Goal: Information Seeking & Learning: Learn about a topic

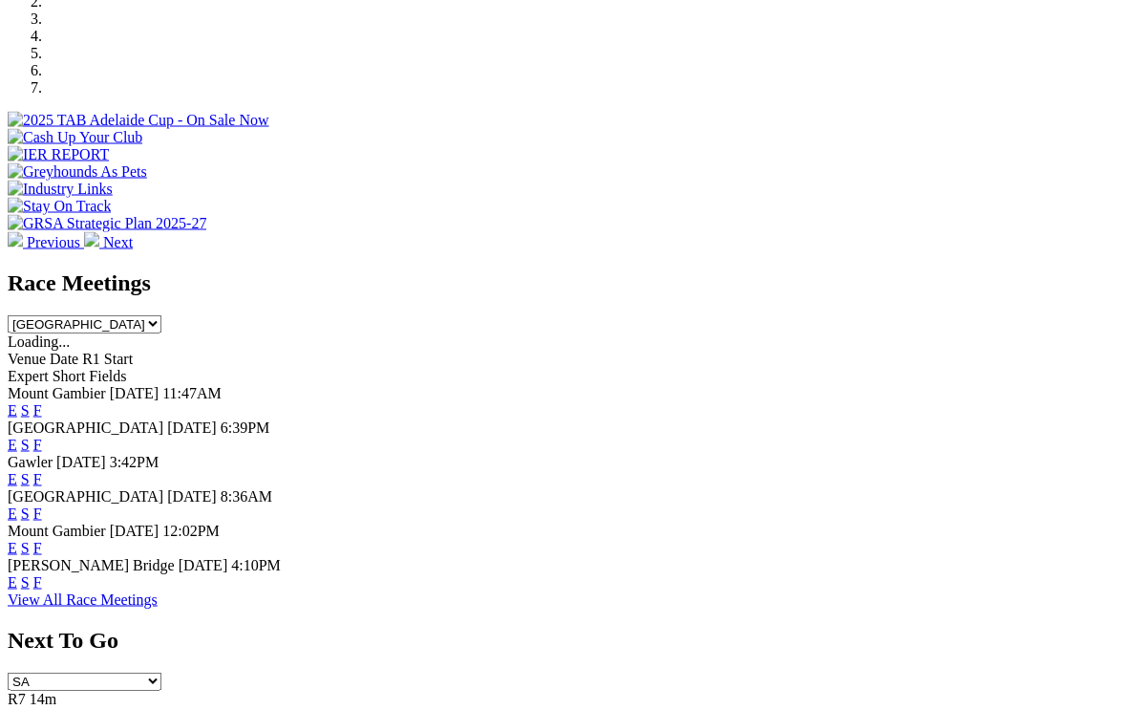
scroll to position [628, 0]
click at [42, 401] on link "F" at bounding box center [37, 409] width 9 height 16
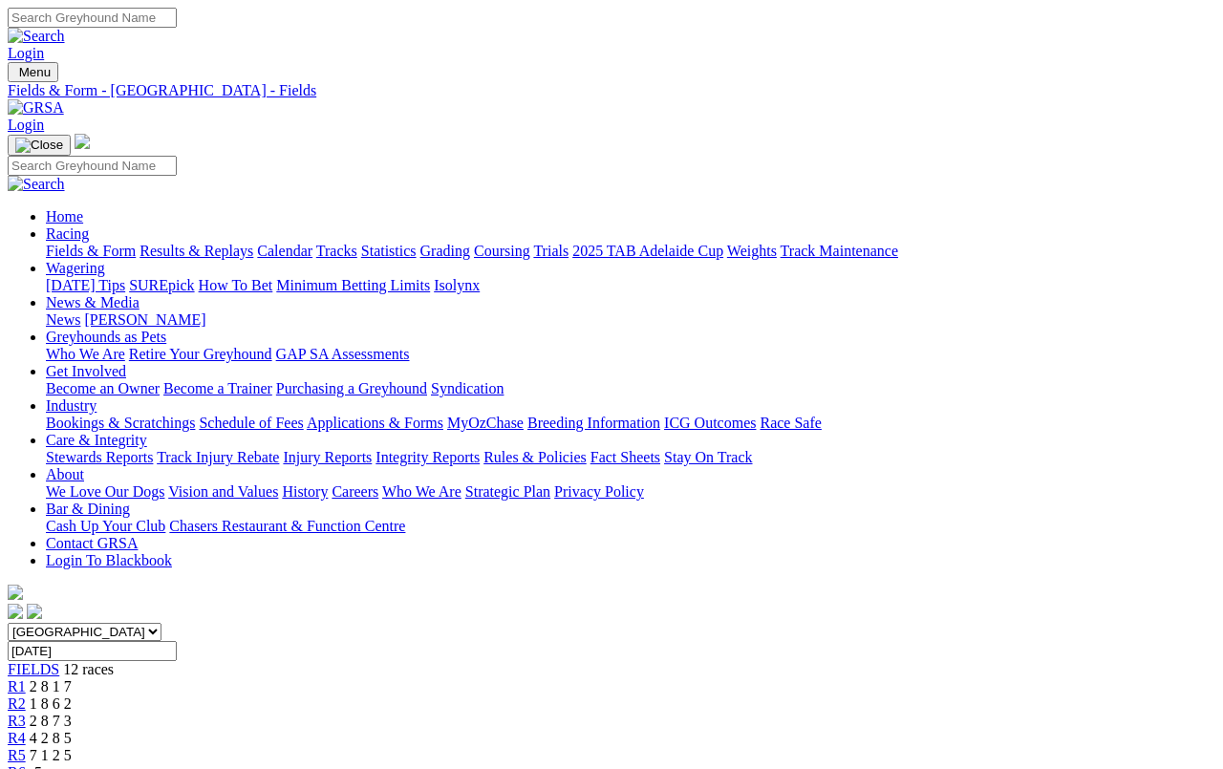
scroll to position [7, 0]
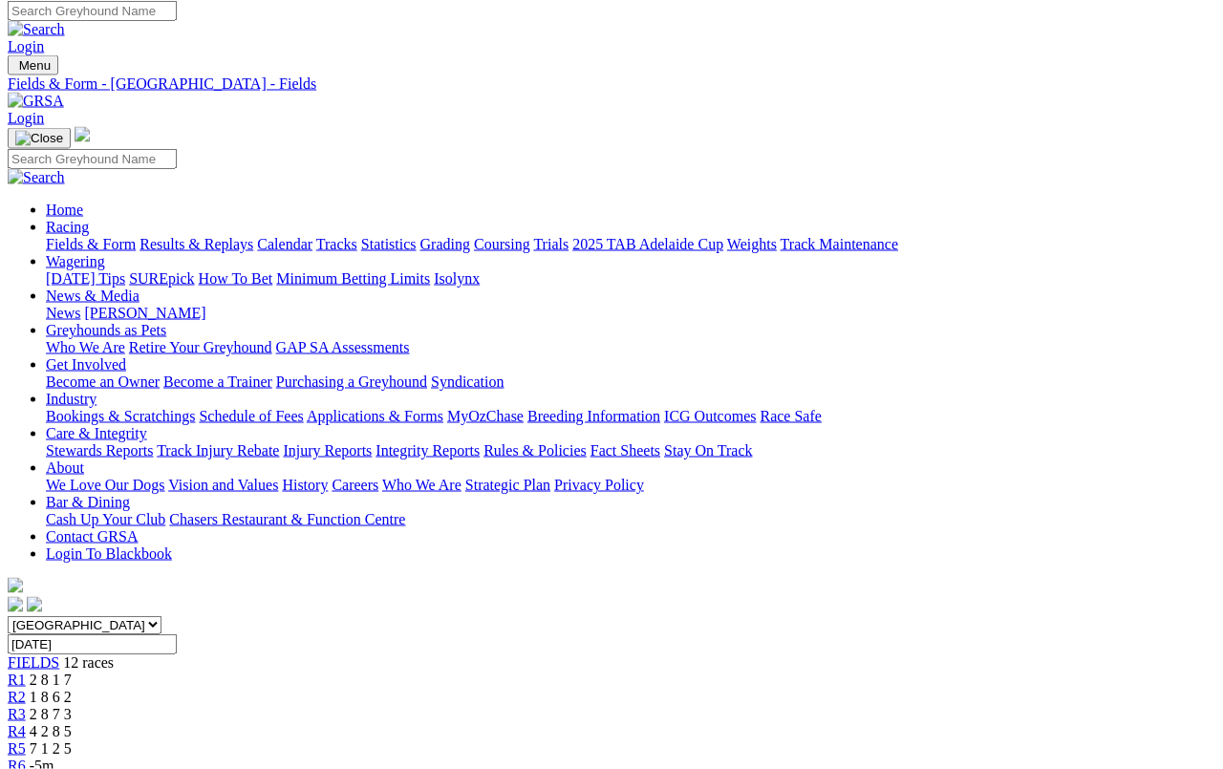
click at [54, 757] on span "-5m" at bounding box center [42, 765] width 25 height 16
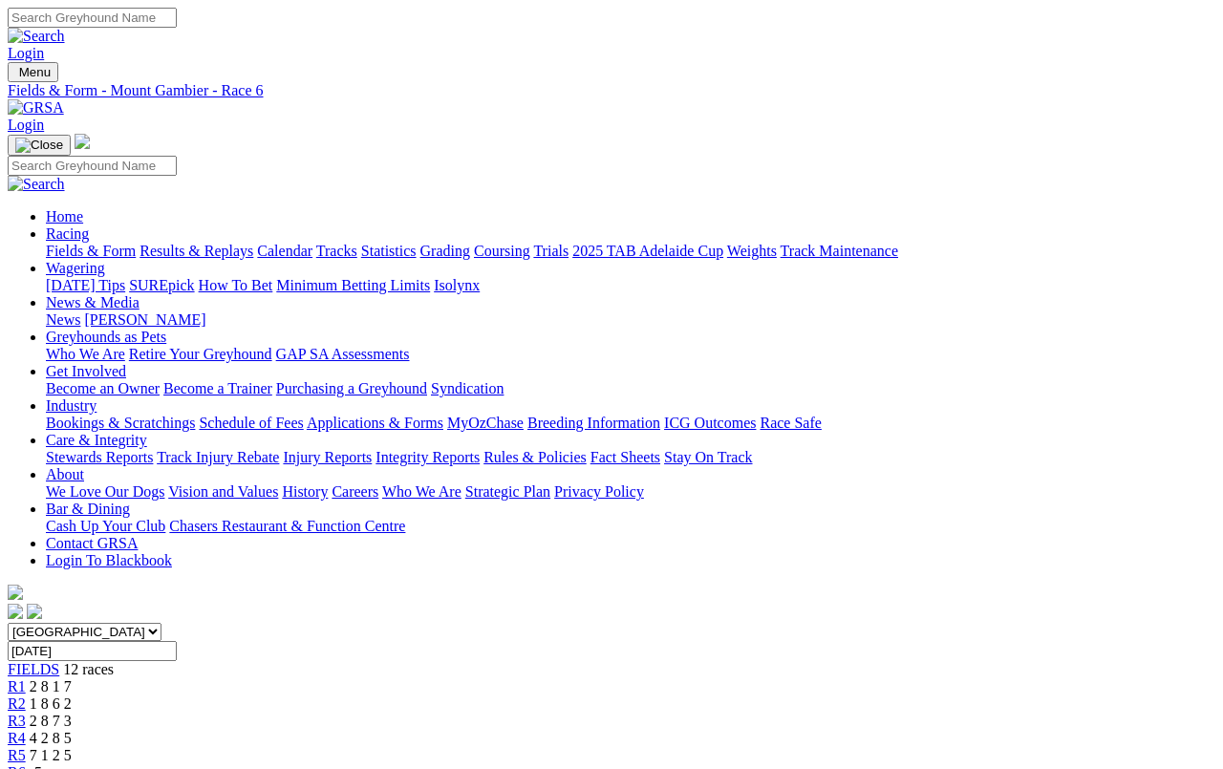
scroll to position [7, 0]
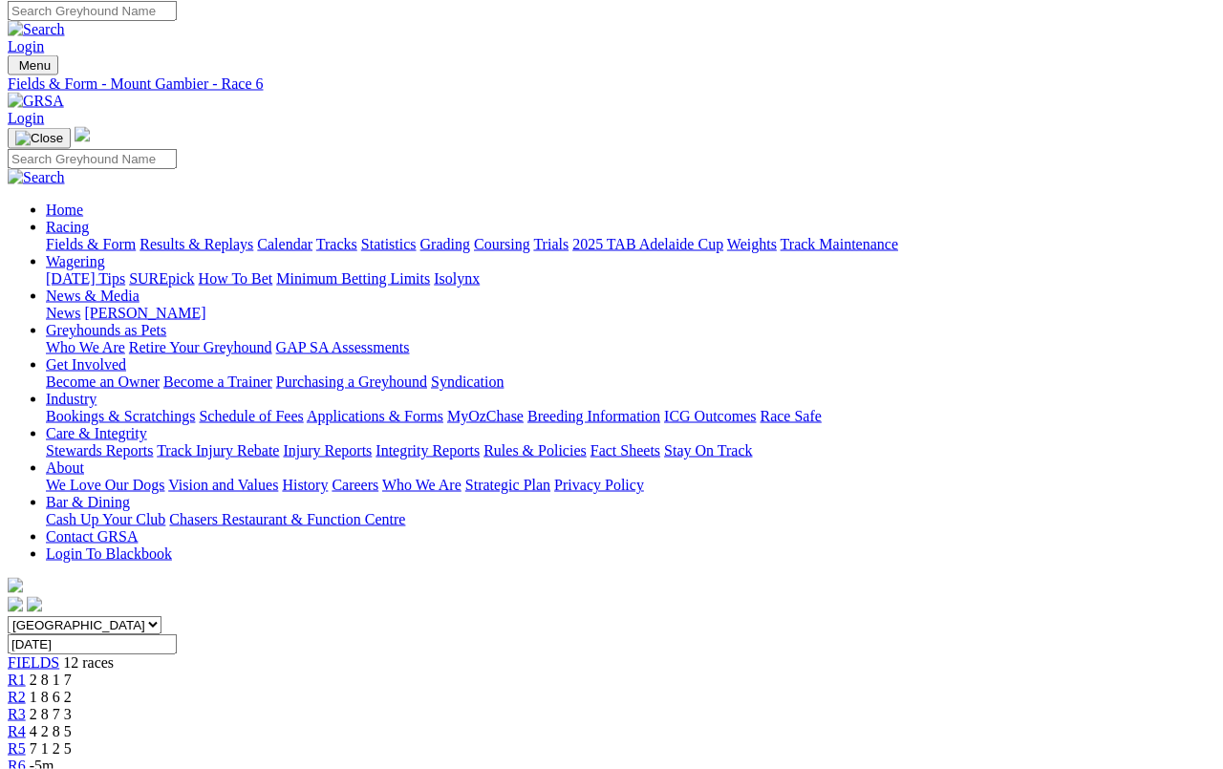
click at [26, 740] on span "R5" at bounding box center [17, 748] width 18 height 16
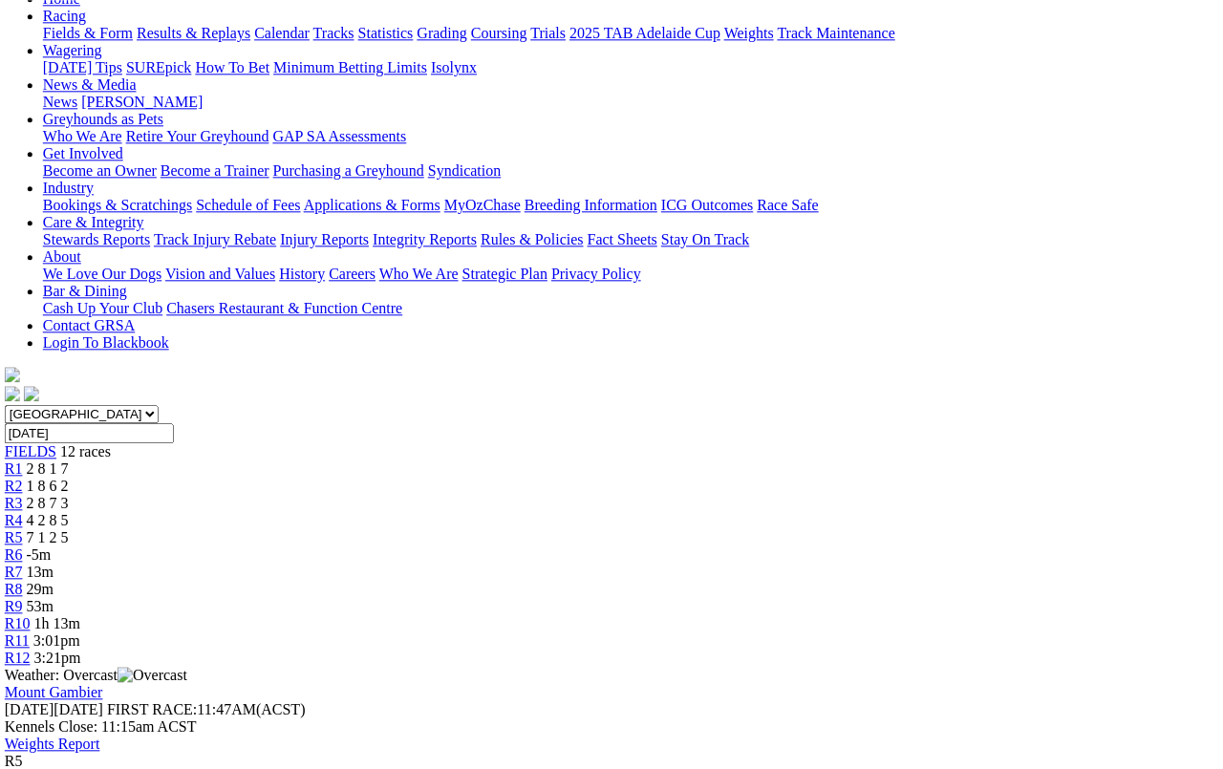
scroll to position [217, 3]
click at [23, 513] on link "R4" at bounding box center [14, 521] width 18 height 16
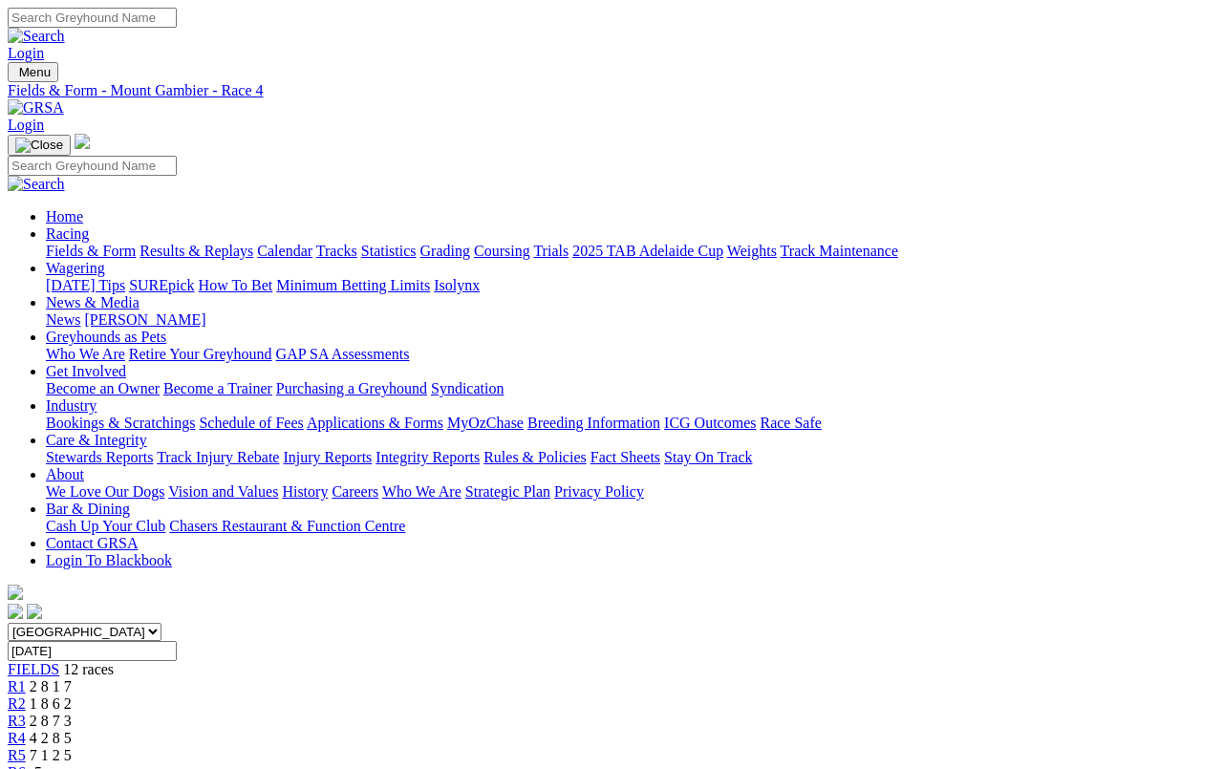
click at [26, 713] on link "R3" at bounding box center [17, 721] width 18 height 16
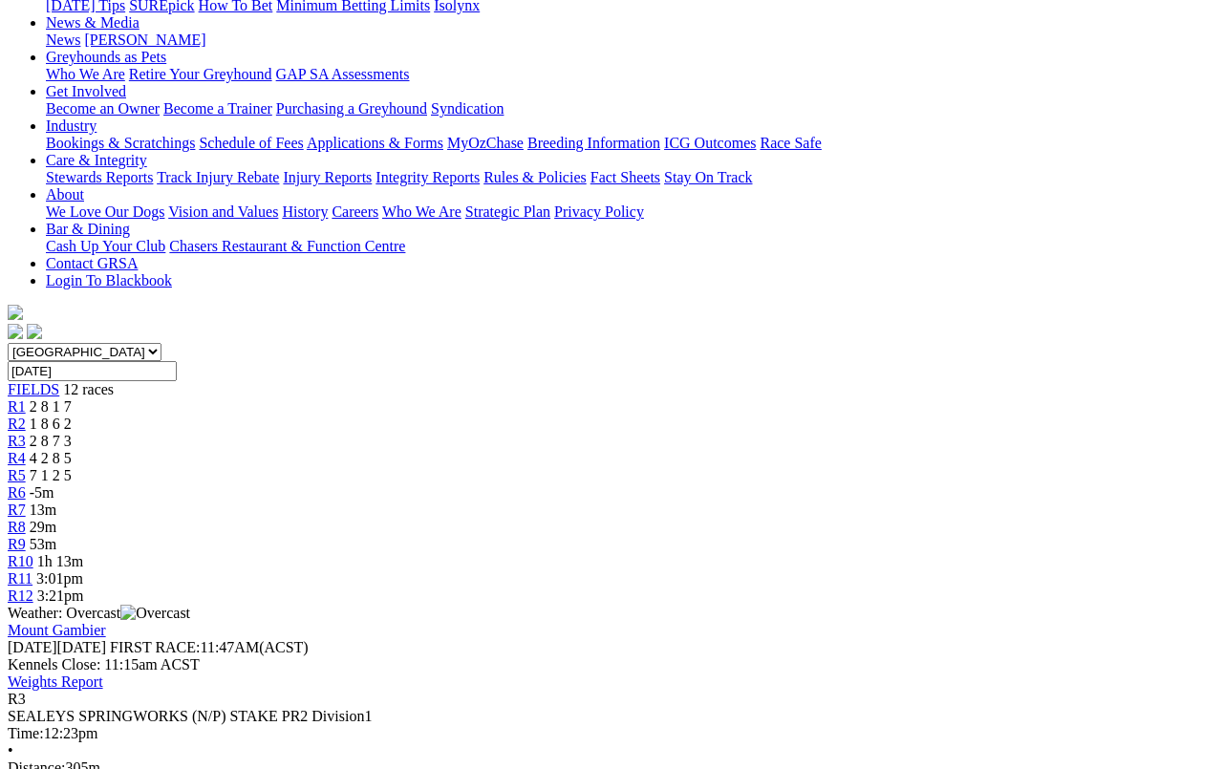
scroll to position [271, 0]
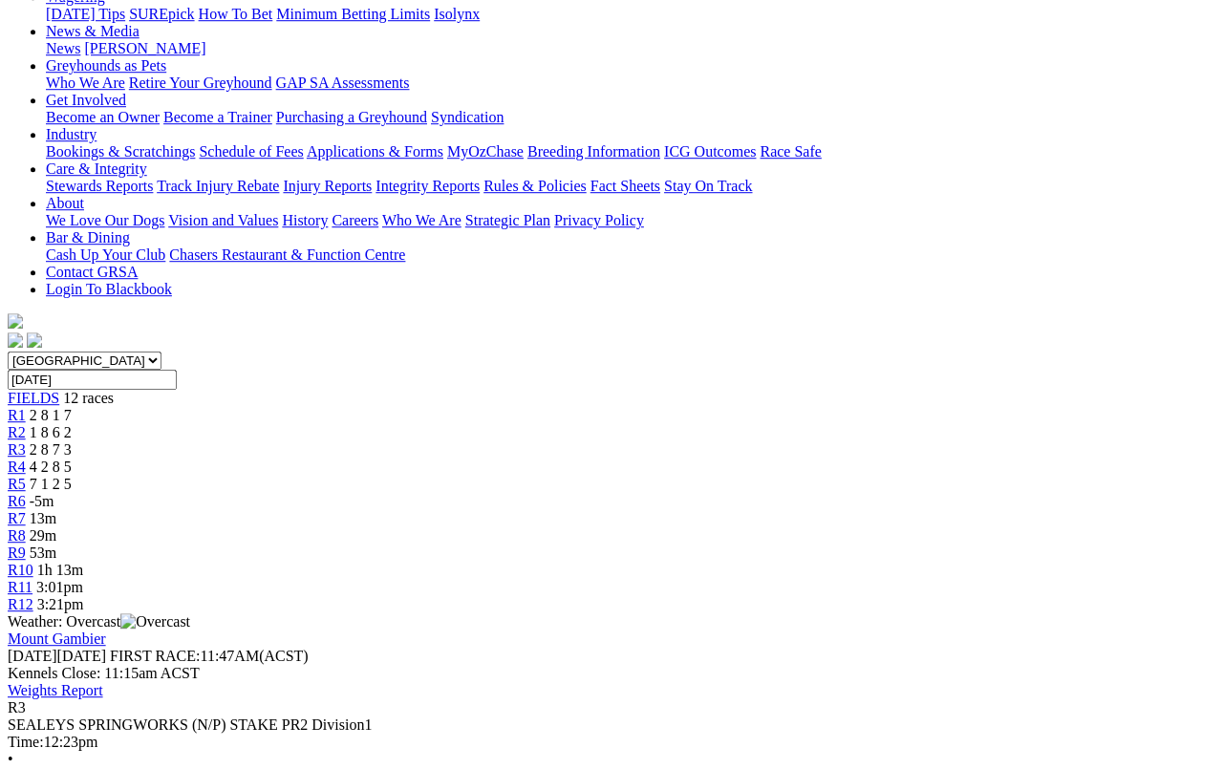
click at [26, 424] on link "R2" at bounding box center [17, 432] width 18 height 16
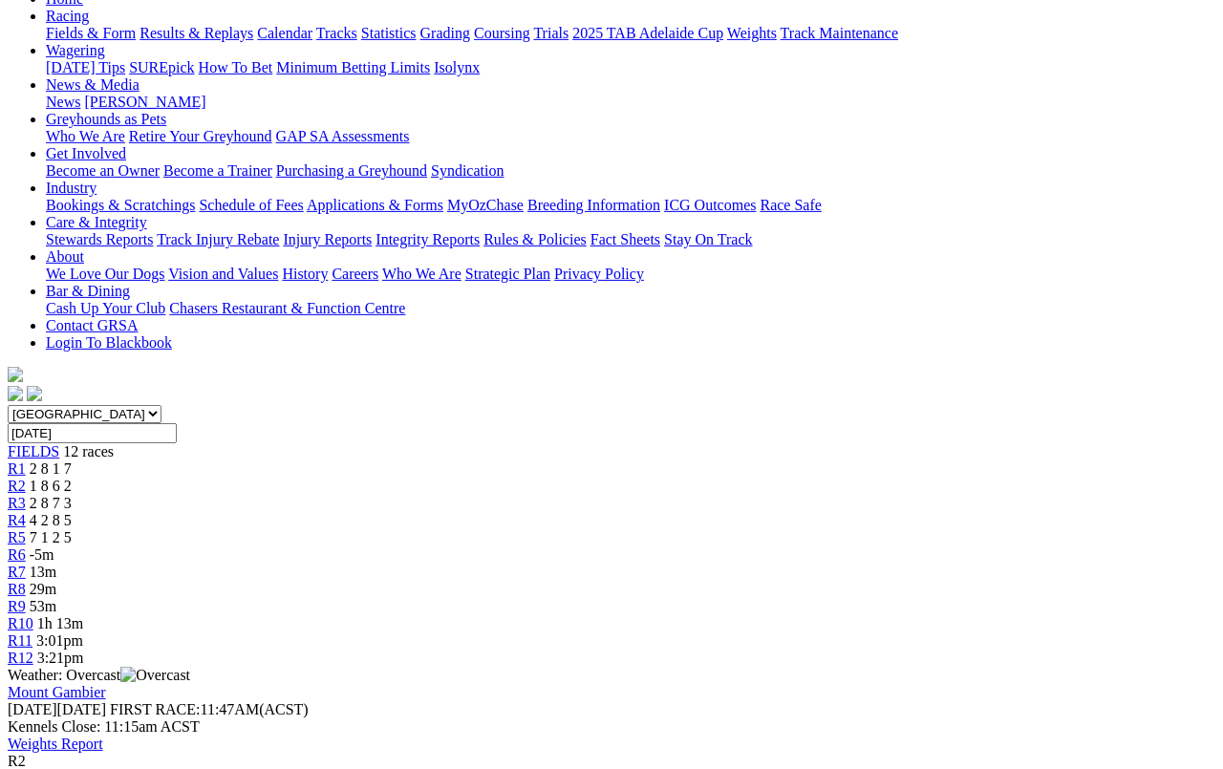
scroll to position [211, 0]
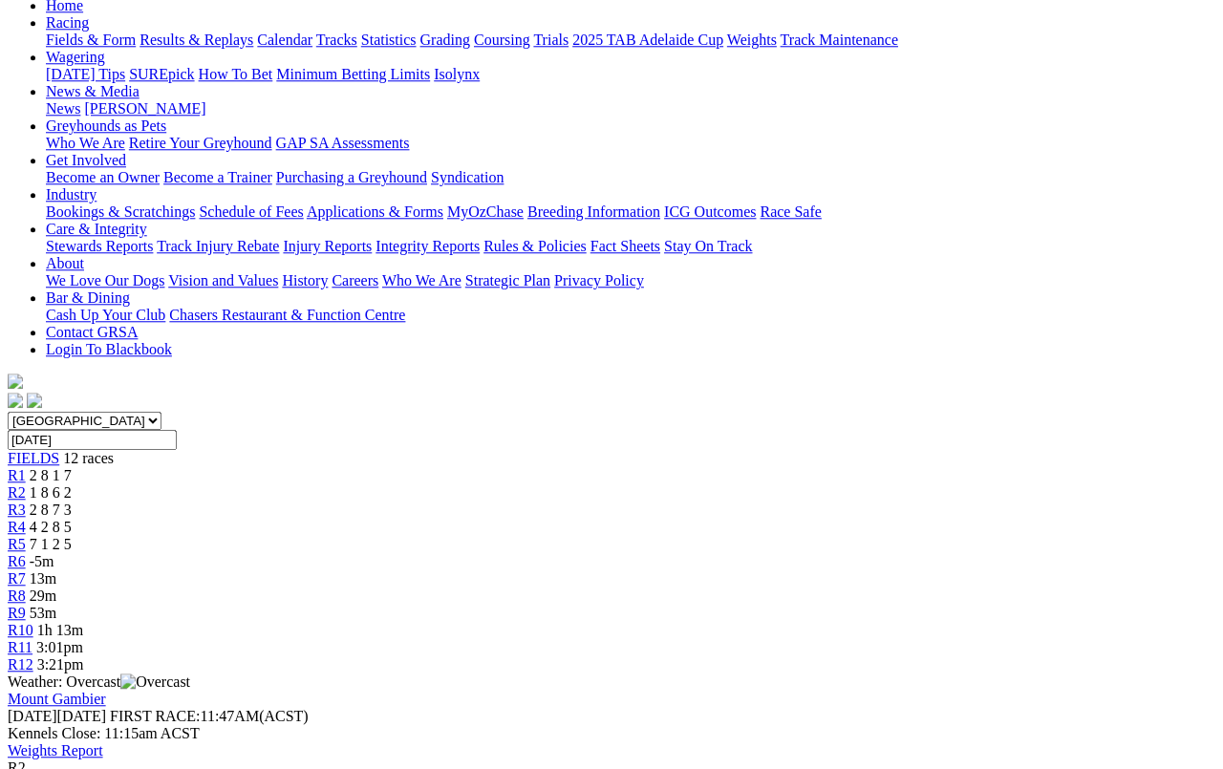
click at [26, 467] on link "R1" at bounding box center [17, 475] width 18 height 16
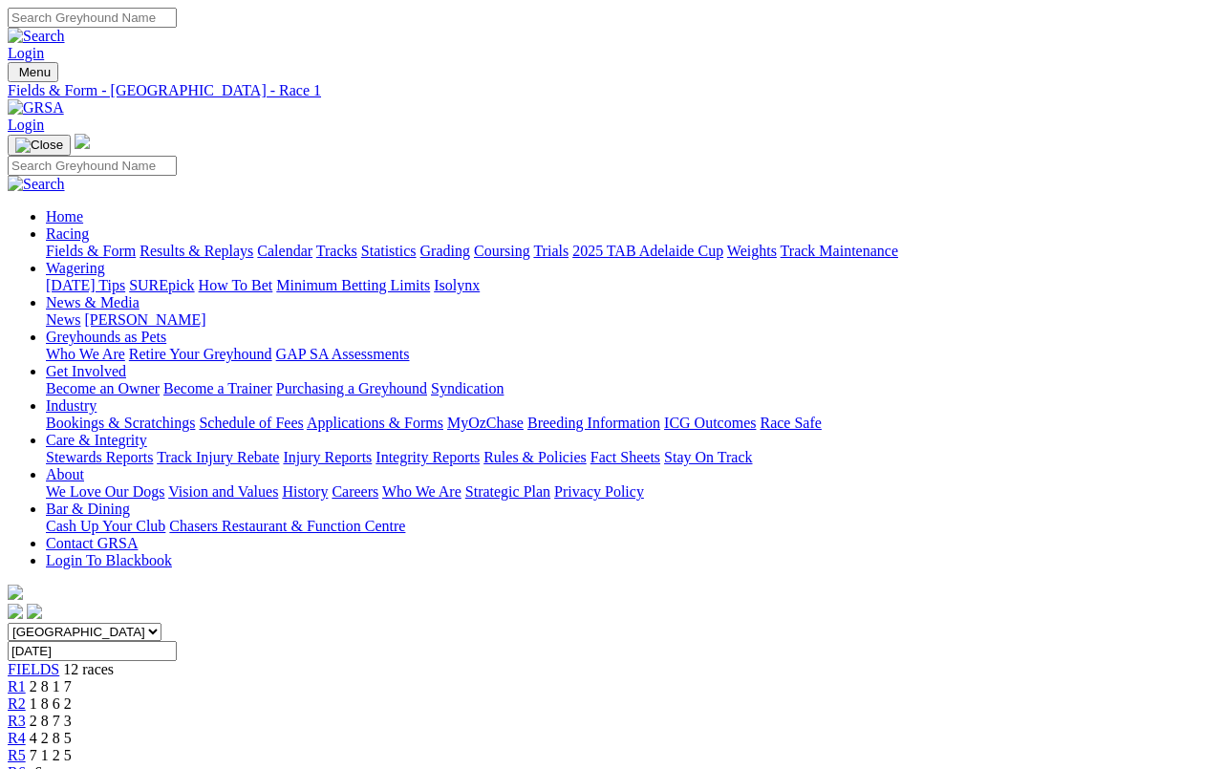
click at [54, 764] on span "-6m" at bounding box center [42, 772] width 25 height 16
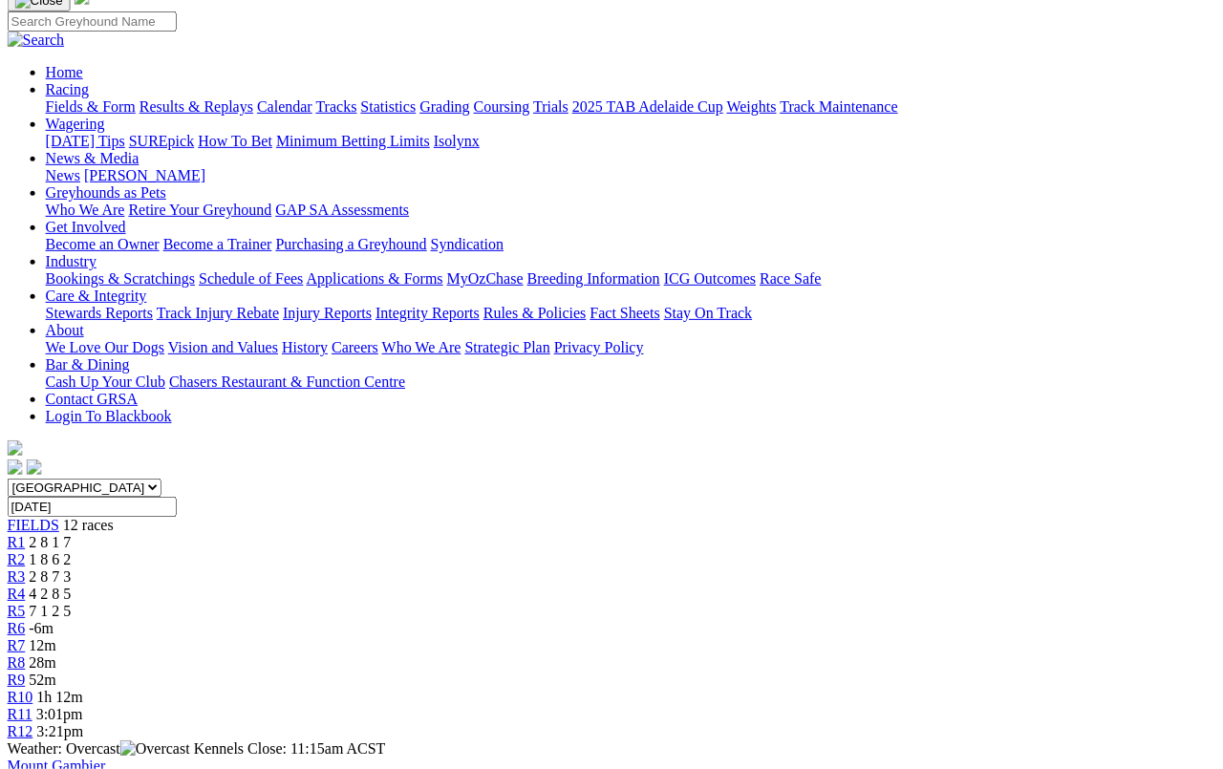
scroll to position [0, 7]
